Goal: Check status: Check status

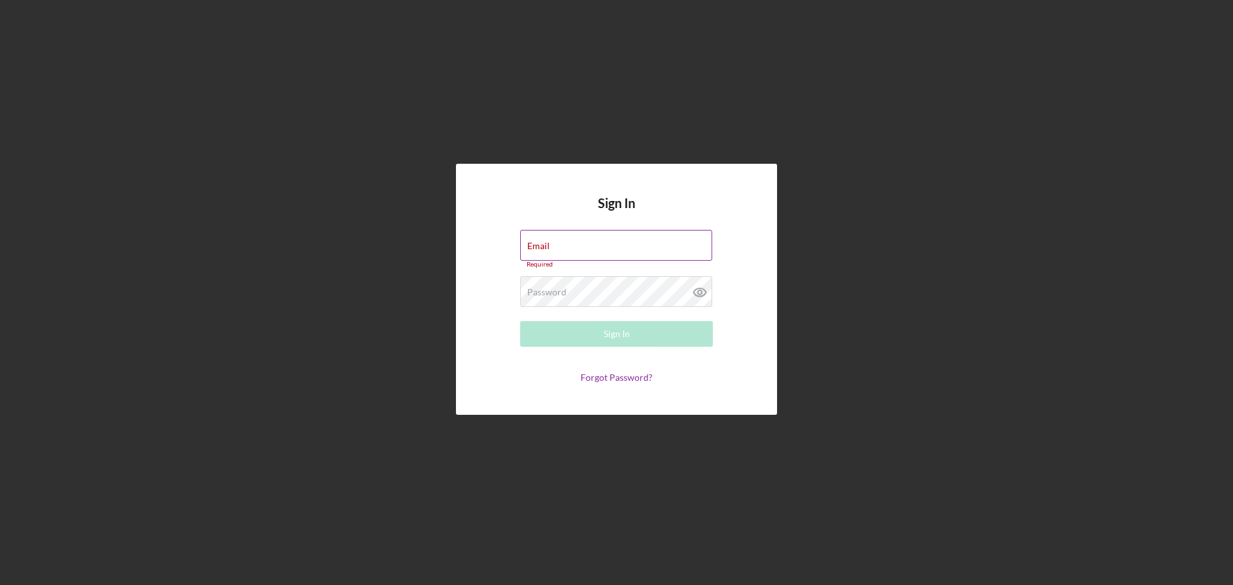
click at [557, 245] on div "Email Required" at bounding box center [616, 249] width 193 height 39
click at [557, 245] on input "Email" at bounding box center [616, 245] width 192 height 31
type input "[PERSON_NAME][EMAIL_ADDRESS][DOMAIN_NAME]"
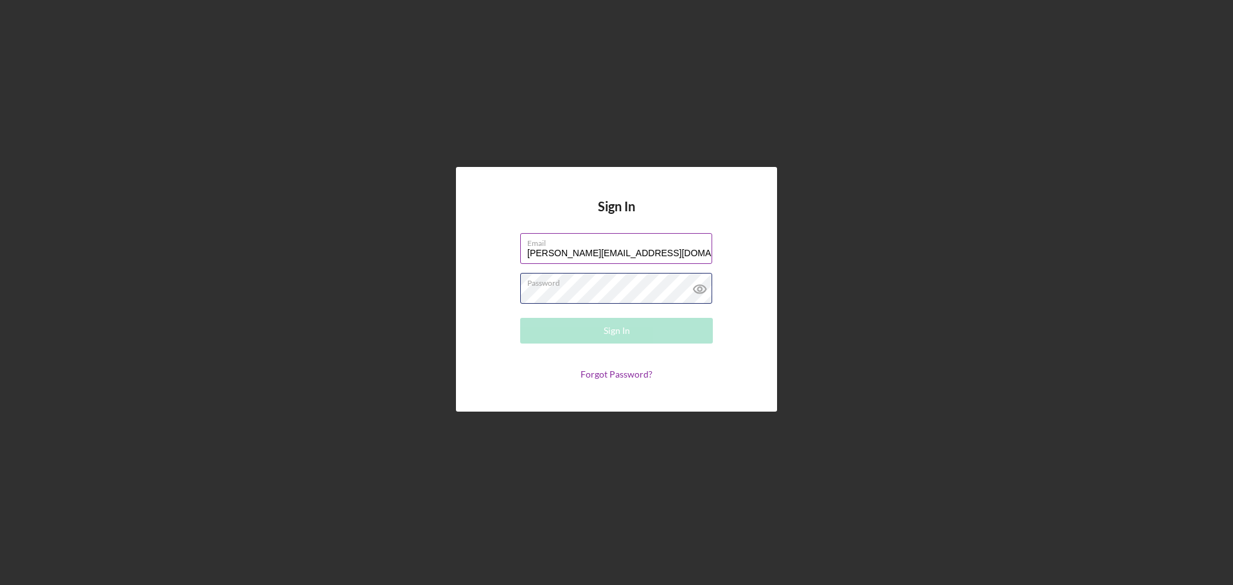
click at [579, 287] on div "Password Required" at bounding box center [616, 289] width 193 height 32
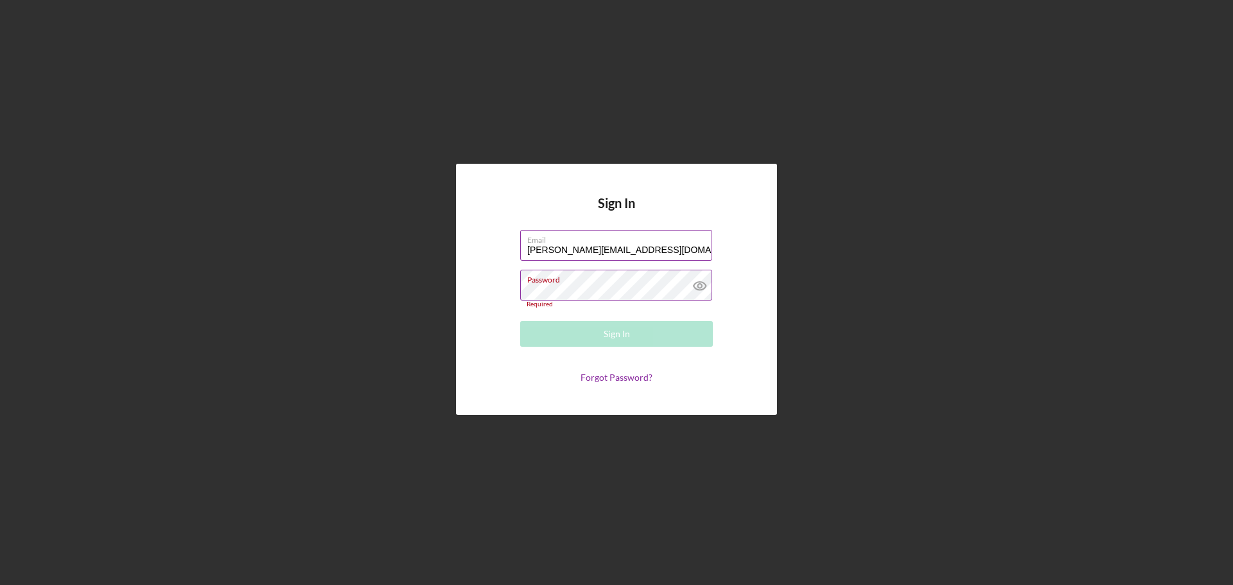
click at [550, 279] on div "Password Required" at bounding box center [616, 289] width 193 height 39
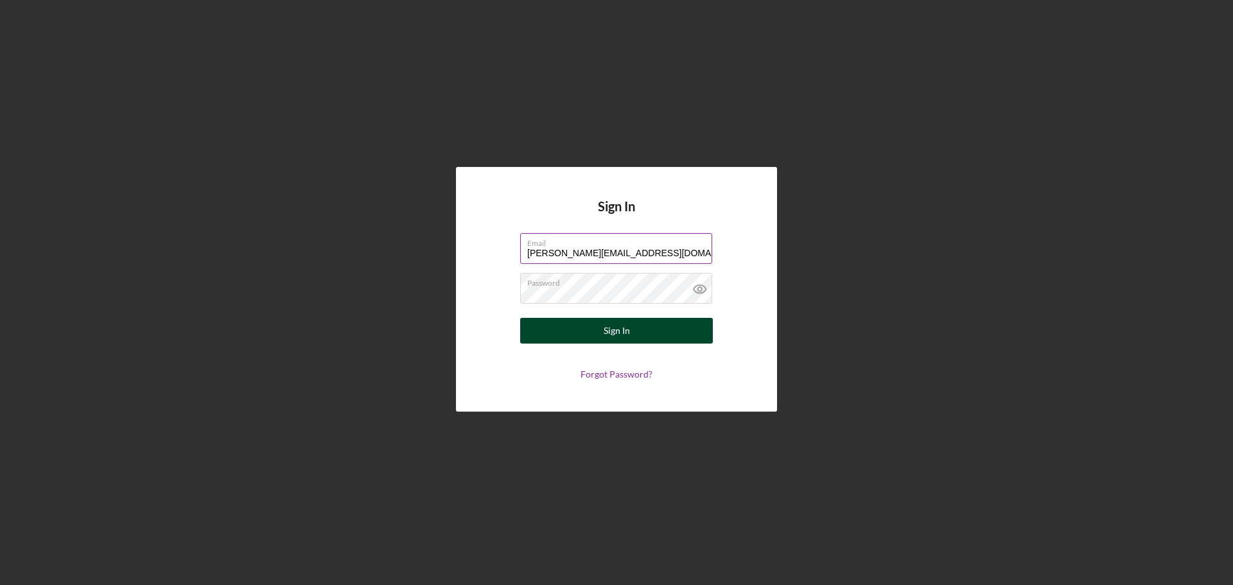
click at [592, 329] on button "Sign In" at bounding box center [616, 331] width 193 height 26
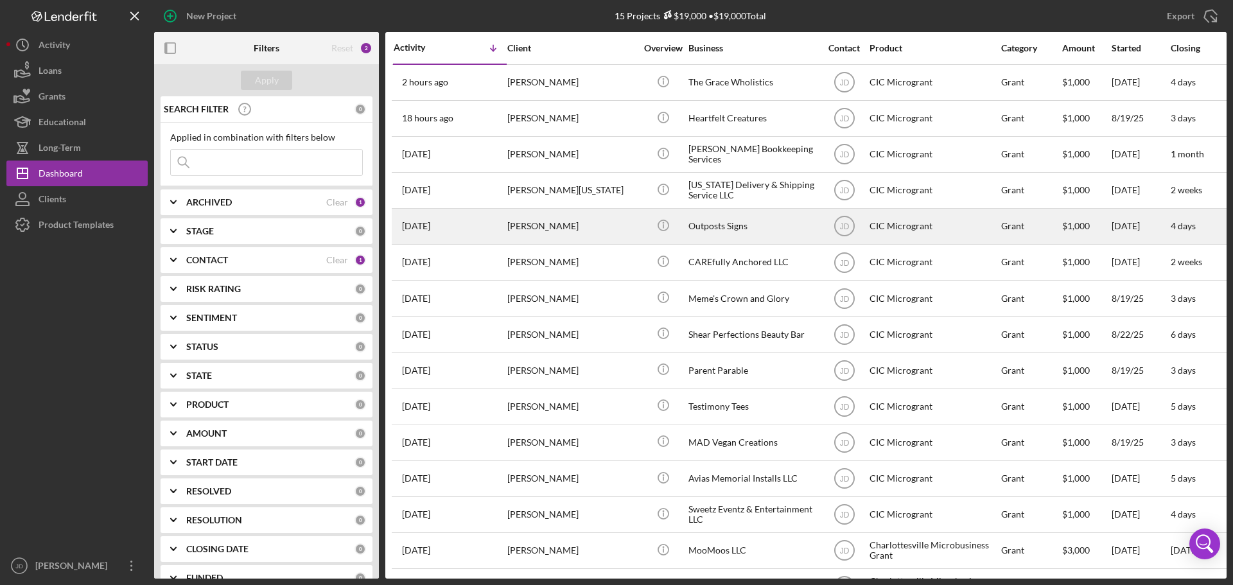
click at [584, 235] on div "[PERSON_NAME]" at bounding box center [571, 226] width 128 height 34
